Goal: Book appointment/travel/reservation

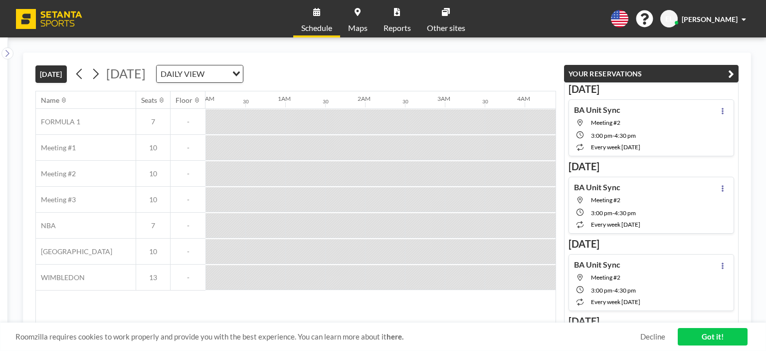
scroll to position [0, 1037]
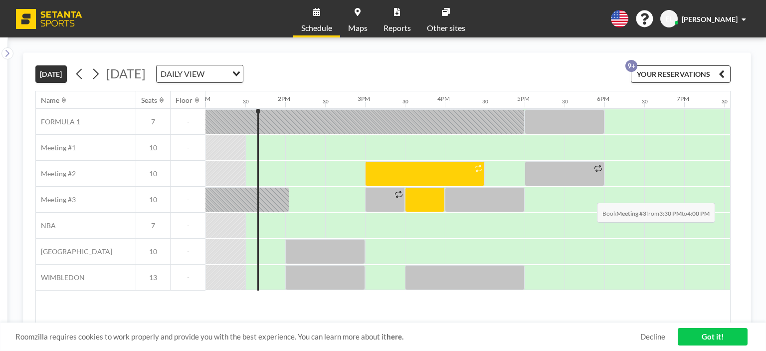
click at [414, 194] on div at bounding box center [425, 199] width 40 height 25
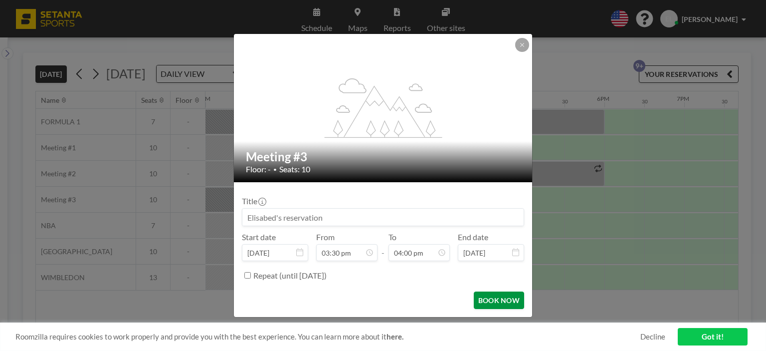
scroll to position [0, 0]
click at [513, 304] on button "BOOK NOW" at bounding box center [499, 299] width 50 height 17
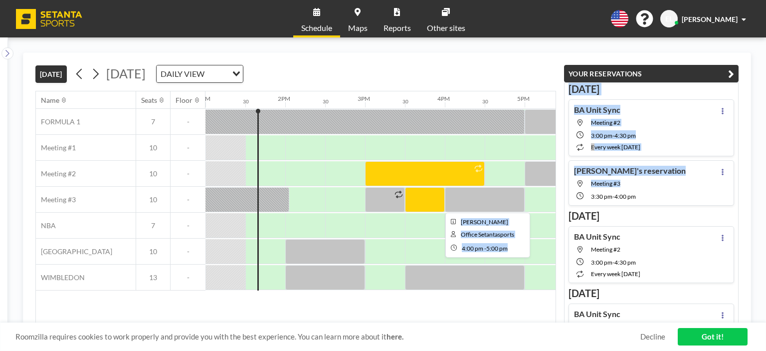
scroll to position [0, 1139]
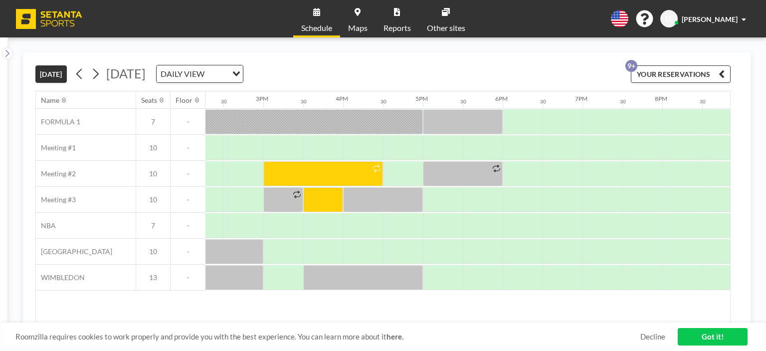
drag, startPoint x: 431, startPoint y: 195, endPoint x: 577, endPoint y: 200, distance: 146.2
click at [577, 200] on div at bounding box center [24, 199] width 1915 height 26
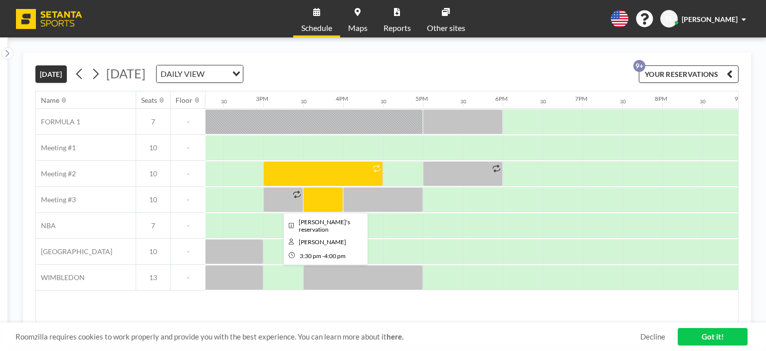
click at [326, 197] on div at bounding box center [323, 199] width 40 height 25
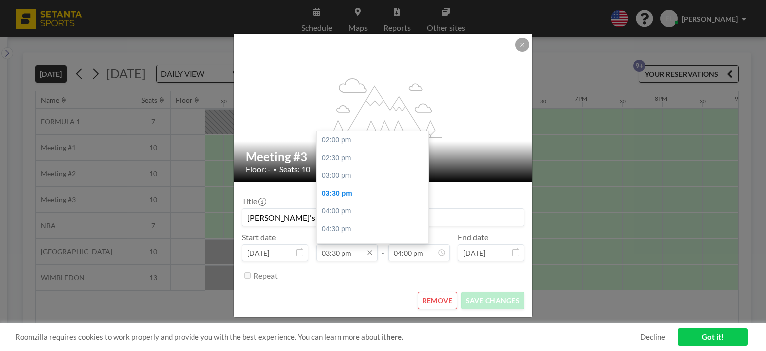
click at [343, 255] on input "03:30 pm" at bounding box center [346, 252] width 61 height 17
click at [361, 173] on div "04:30 pm" at bounding box center [375, 176] width 117 height 18
type input "04:30 pm"
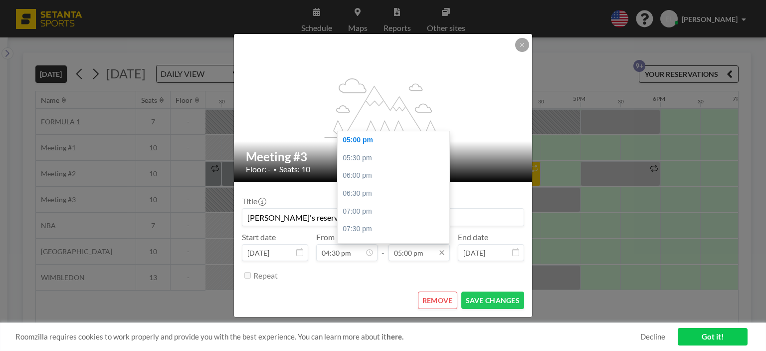
scroll to position [0, 1276]
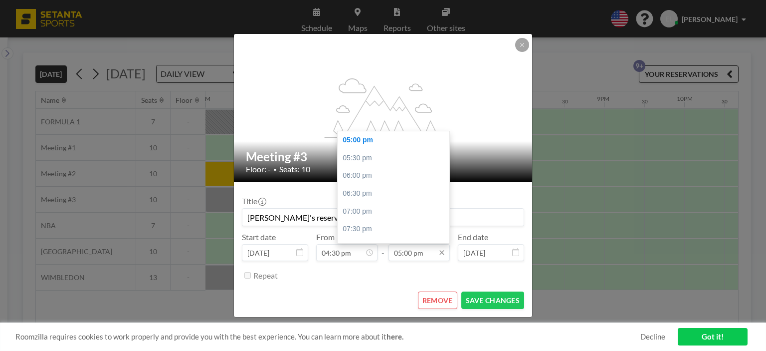
click at [427, 249] on input "05:00 pm" at bounding box center [418, 252] width 61 height 17
click at [373, 193] on div "06:30 pm" at bounding box center [396, 193] width 117 height 18
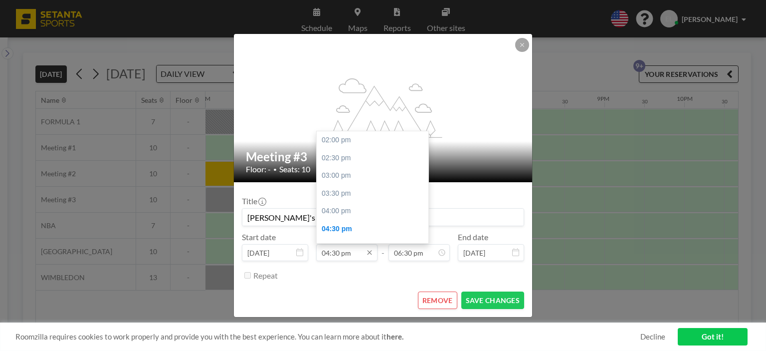
scroll to position [89, 0]
click at [349, 251] on input "04:30 pm" at bounding box center [346, 252] width 61 height 17
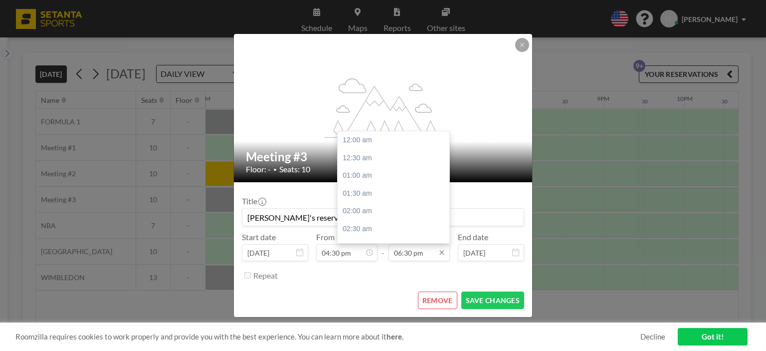
scroll to position [656, 0]
click at [400, 260] on input "06:30 pm" at bounding box center [418, 252] width 61 height 17
click at [355, 205] on div "05:30 pm" at bounding box center [396, 205] width 117 height 18
type input "05:30 pm"
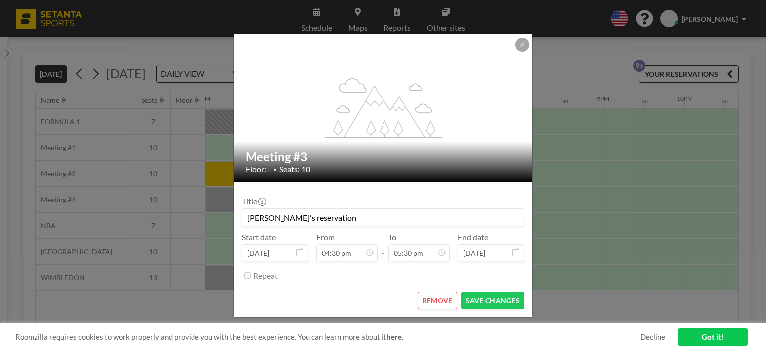
scroll to position [89, 0]
click at [486, 307] on button "SAVE CHANGES" at bounding box center [492, 299] width 63 height 17
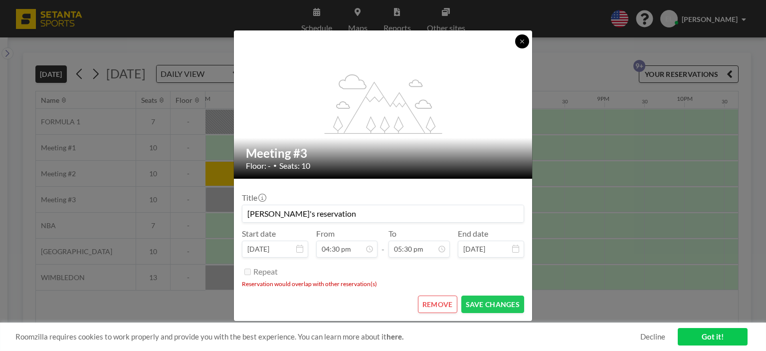
click at [525, 41] on button at bounding box center [522, 41] width 14 height 14
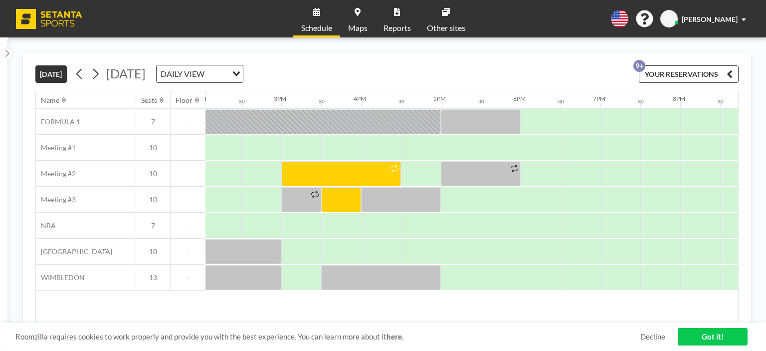
scroll to position [0, 1107]
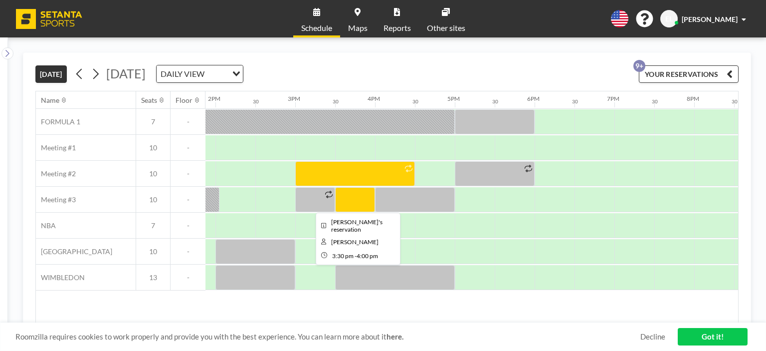
click at [358, 195] on div at bounding box center [355, 199] width 40 height 25
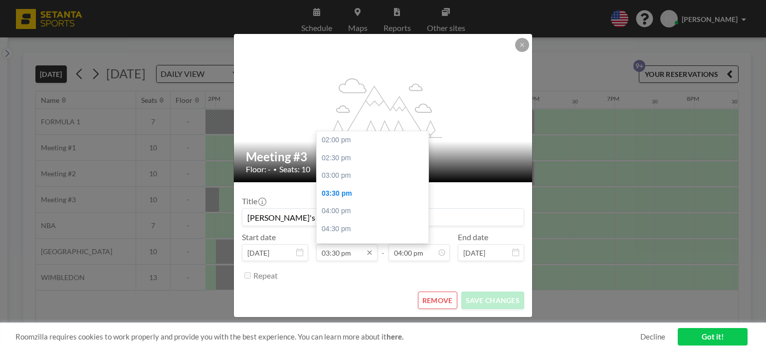
click at [361, 253] on input "03:30 pm" at bounding box center [346, 252] width 61 height 17
click at [348, 197] on div "05:00 pm" at bounding box center [375, 193] width 117 height 18
type input "05:00 pm"
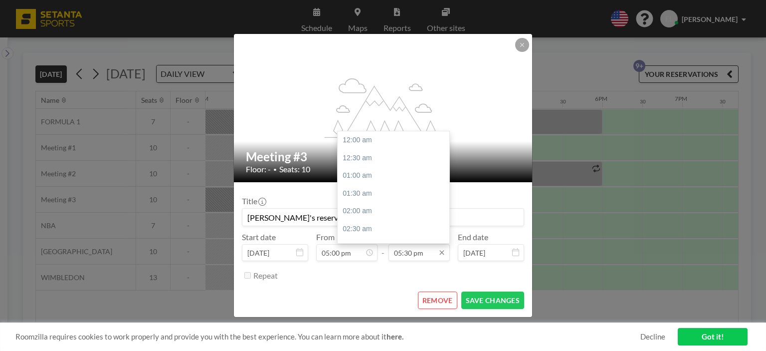
scroll to position [621, 0]
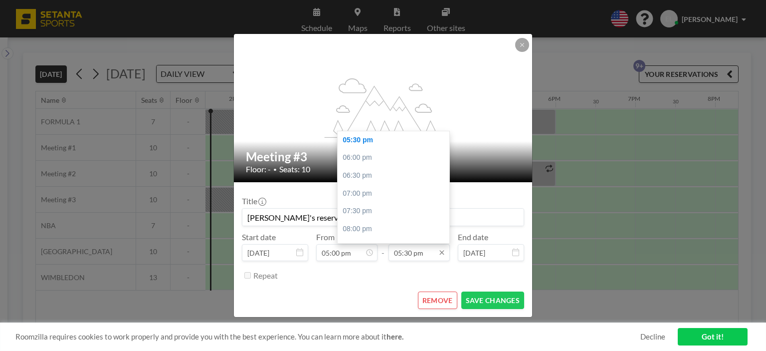
click at [425, 249] on input "05:30 pm" at bounding box center [418, 252] width 61 height 17
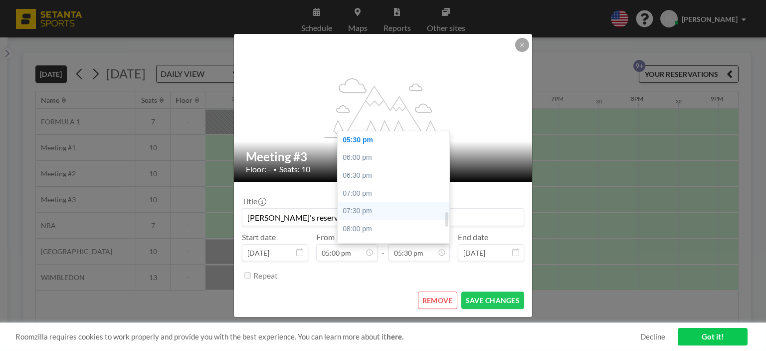
scroll to position [0, 1316]
click at [396, 159] on div "06:00 pm" at bounding box center [396, 158] width 117 height 18
type input "06:00 pm"
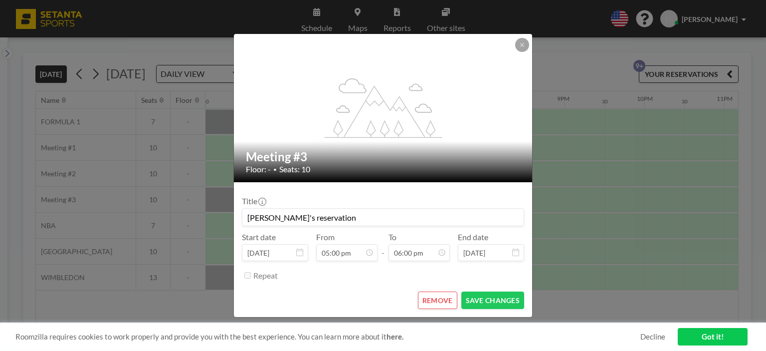
click at [517, 309] on form "Title [PERSON_NAME]'s reservation Start date [DATE] From 05:00 pm - To 06:00 pm…" at bounding box center [383, 249] width 298 height 135
click at [511, 301] on button "SAVE CHANGES" at bounding box center [492, 299] width 63 height 17
